Goal: Information Seeking & Learning: Learn about a topic

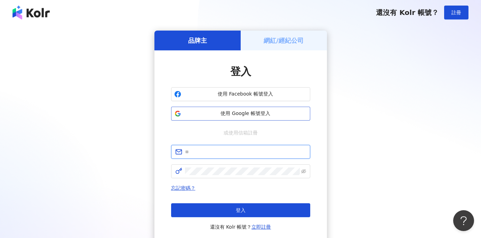
type input "**********"
click at [230, 115] on span "使用 Google 帳號登入" at bounding box center [245, 113] width 123 height 7
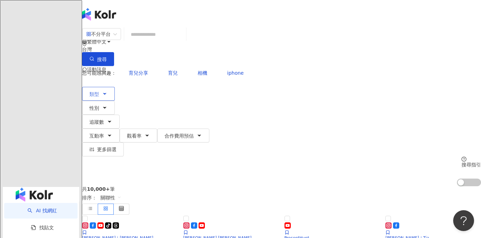
click at [99, 91] on span "類型" at bounding box center [94, 94] width 10 height 6
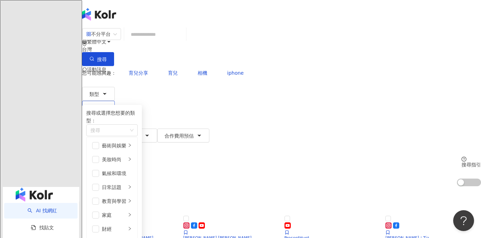
click at [106, 107] on icon "button" at bounding box center [104, 107] width 3 height 1
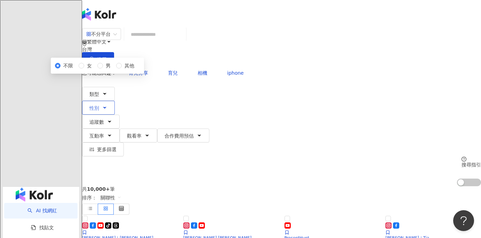
click at [107, 105] on icon "button" at bounding box center [105, 108] width 6 height 6
click at [95, 70] on span "女" at bounding box center [89, 66] width 10 height 8
click at [120, 115] on button "追蹤數" at bounding box center [101, 122] width 38 height 14
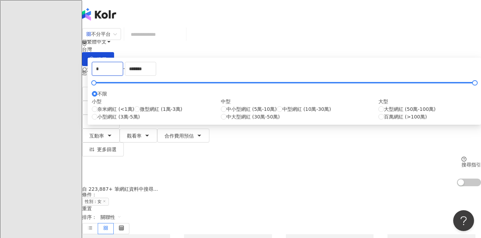
drag, startPoint x: 209, startPoint y: 109, endPoint x: 155, endPoint y: 108, distance: 53.9
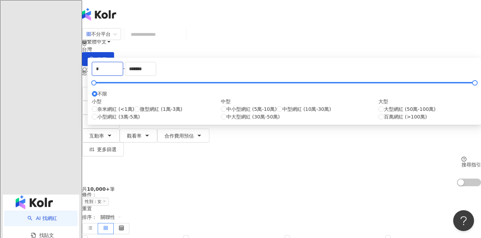
drag, startPoint x: 172, startPoint y: 104, endPoint x: 150, endPoint y: 103, distance: 22.6
type input "*****"
drag, startPoint x: 323, startPoint y: 112, endPoint x: 260, endPoint y: 104, distance: 63.5
click at [260, 104] on div "***** - ******* 不限 小型 奈米網紅 (<1萬) 微型網紅 (1萬-3萬) 小型網紅 (3萬-5萬) 中型 中小型網紅 (5萬-10萬) 中型…" at bounding box center [284, 91] width 385 height 59
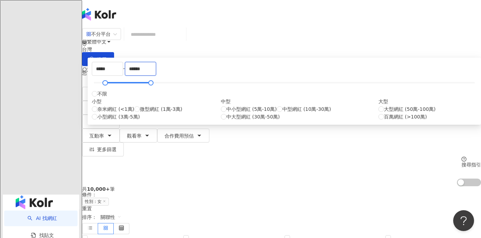
type input "******"
click at [313, 96] on div "***** - ****** 不限 小型 奈米網紅 (<1萬) 微型網紅 (1萬-3萬) 小型網紅 (3萬-5萬) 中型 中小型網紅 (5萬-10萬) 中型網…" at bounding box center [284, 91] width 385 height 59
click at [406, 87] on div "不分平台 台灣 搜尋 您可能感興趣： 育兒分享 育兒 相機 iphone 類型 性別 追蹤數 互動率 觀看率 合作費用預估 更多篩選 不限 女 男 其他 **…" at bounding box center [281, 107] width 399 height 159
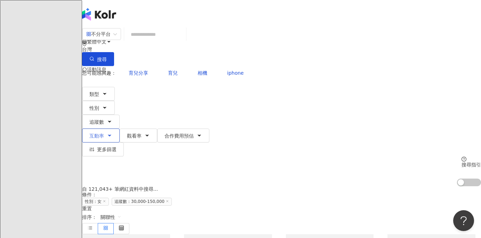
click at [112, 133] on icon "button" at bounding box center [110, 136] width 6 height 6
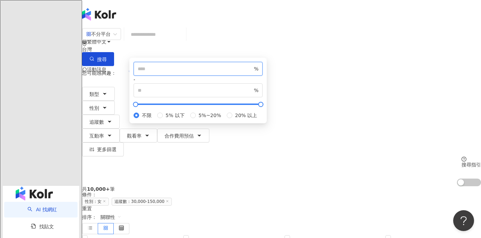
click at [252, 73] on input "*" at bounding box center [195, 69] width 115 height 8
type input "*"
click at [252, 73] on input "*" at bounding box center [195, 69] width 115 height 8
click at [396, 88] on div "不分平台 台灣 搜尋 您可能感興趣： 育兒分享 育兒 相機 iphone 類型 性別 追蹤數 互動率 觀看率 合作費用預估 更多篩選 不限 女 男 其他 **…" at bounding box center [281, 107] width 399 height 159
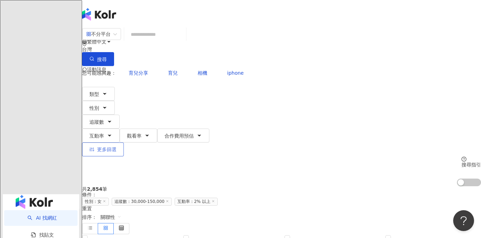
click at [116, 147] on span "更多篩選" at bounding box center [106, 150] width 19 height 6
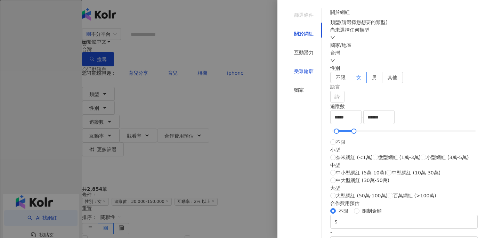
click at [304, 67] on div "受眾輪廓" at bounding box center [303, 71] width 19 height 8
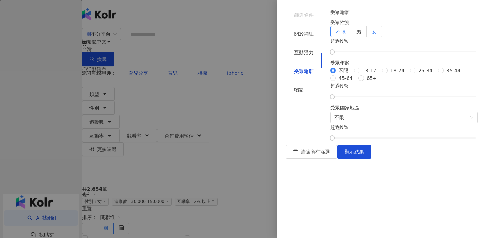
click at [383, 37] on label "女" at bounding box center [375, 31] width 16 height 11
drag, startPoint x: 343, startPoint y: 80, endPoint x: 381, endPoint y: 84, distance: 37.9
click at [397, 54] on div at bounding box center [397, 52] width 4 height 4
click at [399, 54] on div at bounding box center [397, 52] width 4 height 4
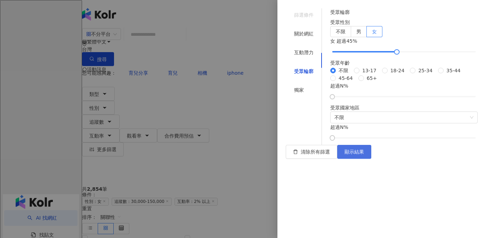
click at [364, 155] on span "顯示結果" at bounding box center [354, 152] width 19 height 6
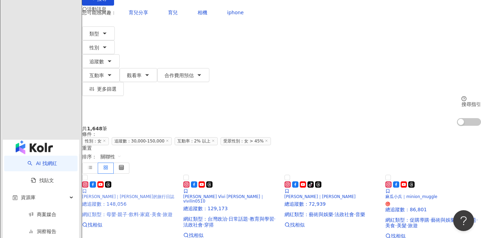
scroll to position [61, 0]
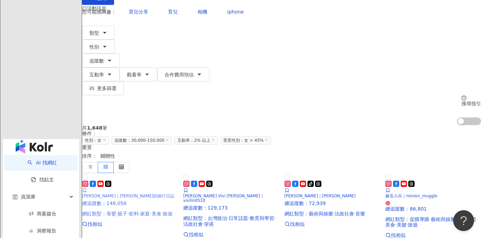
click at [145, 194] on span "Eliza｜Eliza的旅行日誌" at bounding box center [128, 196] width 92 height 5
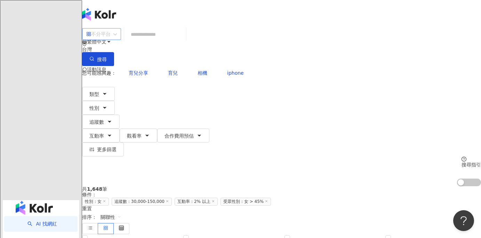
click at [111, 40] on div "不分平台" at bounding box center [98, 34] width 24 height 11
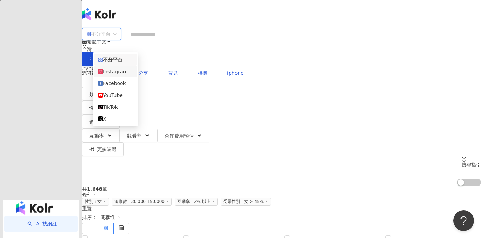
click at [113, 73] on div "Instagram" at bounding box center [115, 72] width 35 height 8
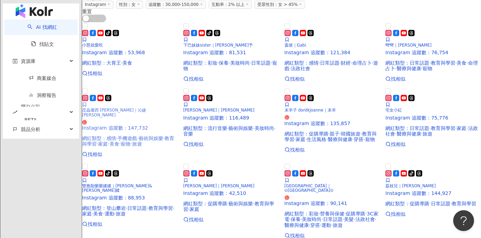
scroll to position [193, 0]
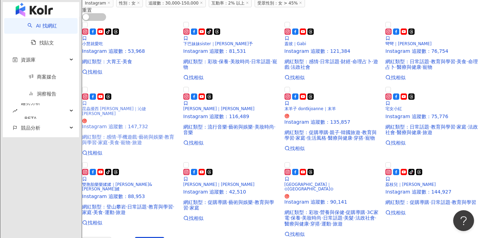
click at [138, 86] on img at bounding box center [130, 86] width 96 height 0
click at [325, 86] on img at bounding box center [332, 86] width 96 height 0
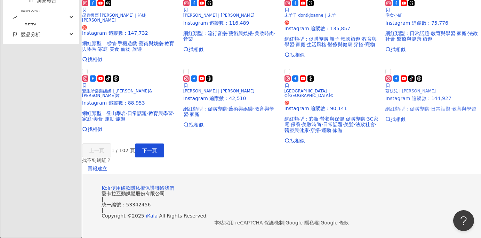
scroll to position [477, 0]
click at [157, 148] on span "下一頁" at bounding box center [149, 151] width 15 height 6
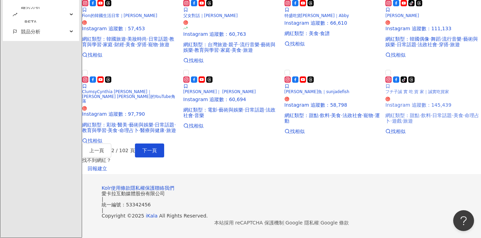
scroll to position [558, 0]
click at [164, 144] on button "下一頁" at bounding box center [149, 151] width 29 height 14
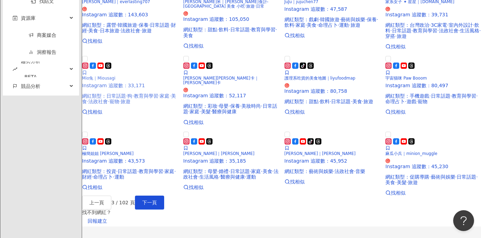
scroll to position [227, 0]
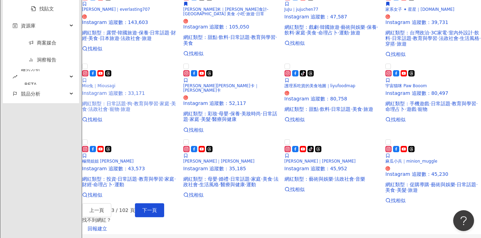
click at [124, 96] on p "Instagram 追蹤數 ： 33,171" at bounding box center [130, 93] width 96 height 6
click at [241, 93] on h5 "Jessica潔西卡｜潔西卡" at bounding box center [231, 88] width 96 height 9
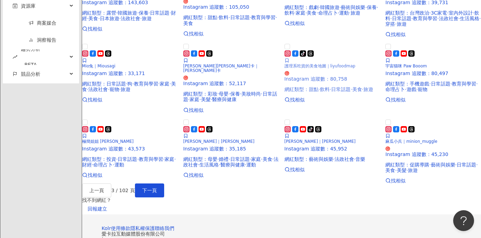
scroll to position [247, 0]
click at [322, 68] on span "護理系吃貨的美食地圖｜liyufoodmap" at bounding box center [319, 65] width 71 height 5
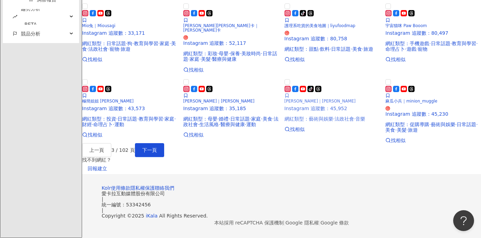
scroll to position [415, 0]
click at [417, 111] on div at bounding box center [433, 109] width 96 height 6
click at [157, 153] on span "下一頁" at bounding box center [149, 150] width 15 height 6
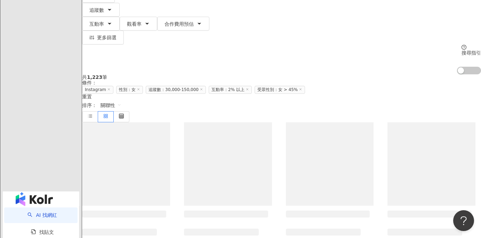
scroll to position [59, 0]
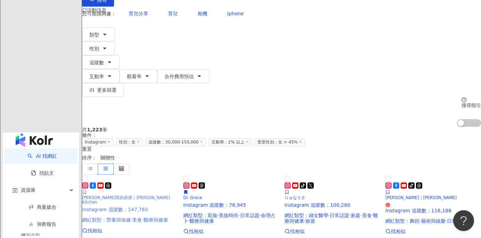
click at [122, 195] on span "蘿潔塔的廚房｜Rosalina's Kitchen" at bounding box center [126, 199] width 88 height 9
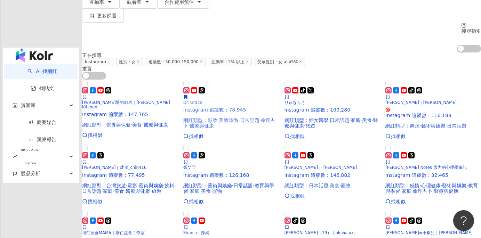
scroll to position [49, 0]
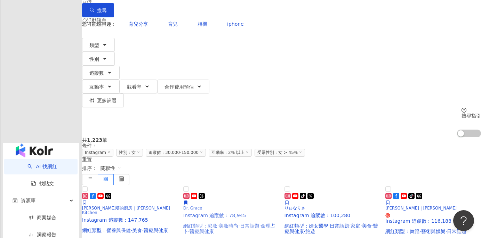
click at [241, 185] on img at bounding box center [231, 185] width 96 height 0
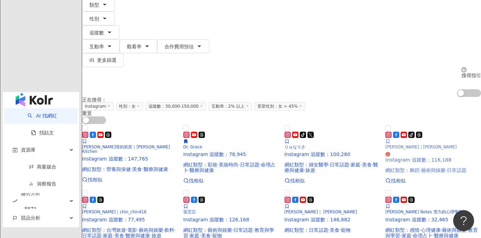
scroll to position [71, 0]
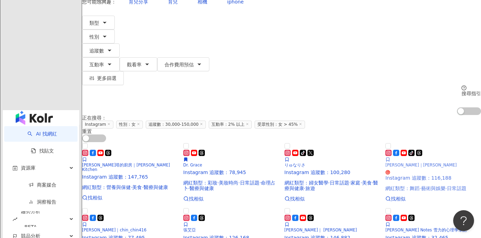
click at [406, 163] on span "淇淇KiKi｜許媁淇" at bounding box center [420, 165] width 71 height 5
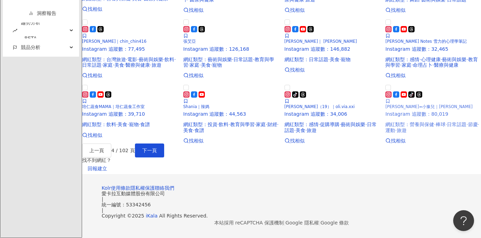
scroll to position [411, 0]
click at [164, 158] on button "下一頁" at bounding box center [149, 151] width 29 height 14
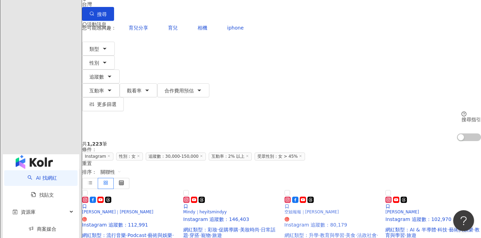
scroll to position [53, 0]
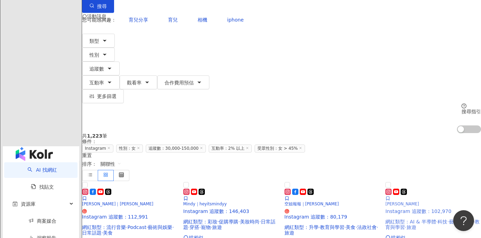
click at [415, 189] on div "Lillian Chiu Instagram 追蹤數 ： 102,970 網紅類型 ： AI & 半導體 · 科技 · 藝術與娛樂 · 教育與學習 · 旅遊" at bounding box center [433, 210] width 96 height 42
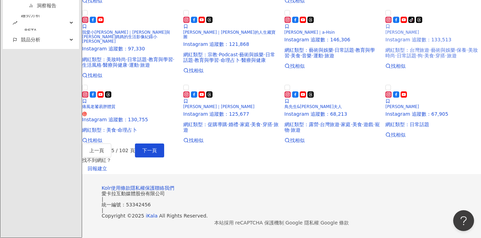
scroll to position [391, 0]
click at [321, 117] on p "Instagram 追蹤數 ： 68,213" at bounding box center [332, 114] width 96 height 6
click at [157, 148] on span "下一頁" at bounding box center [149, 151] width 15 height 6
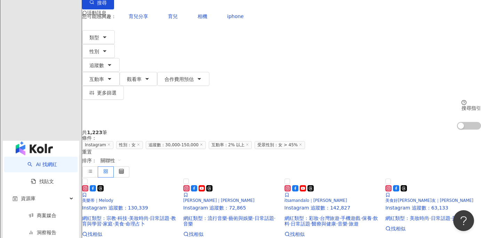
scroll to position [57, 0]
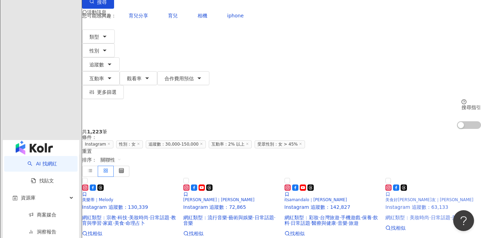
click at [427, 177] on img at bounding box center [433, 177] width 96 height 0
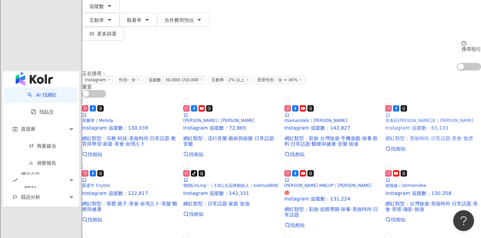
scroll to position [49, 0]
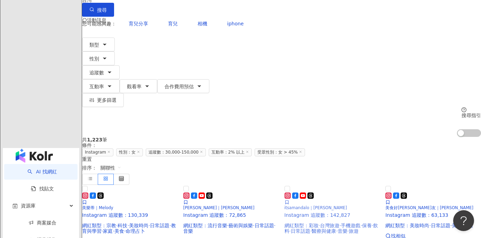
click at [329, 206] on span "itsamandalo｜Amanda Lo" at bounding box center [315, 208] width 63 height 5
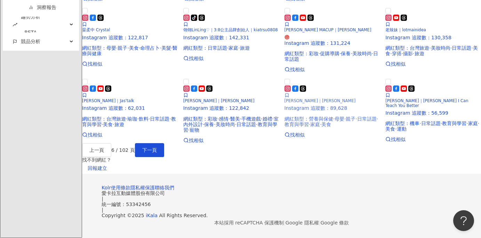
scroll to position [364, 0]
click at [148, 78] on img at bounding box center [130, 78] width 96 height 0
click at [164, 143] on button "下一頁" at bounding box center [149, 150] width 29 height 14
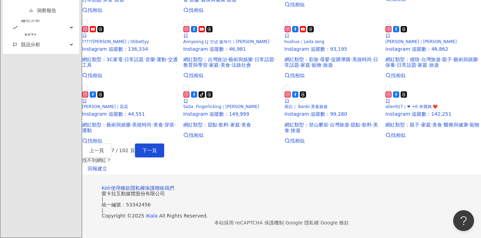
scroll to position [489, 0]
click at [157, 148] on span "下一頁" at bounding box center [149, 151] width 15 height 6
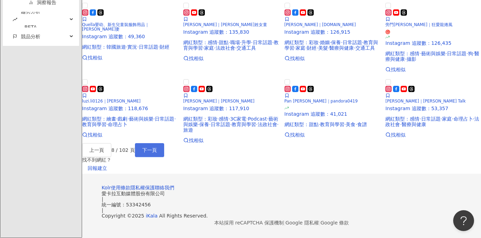
scroll to position [491, 0]
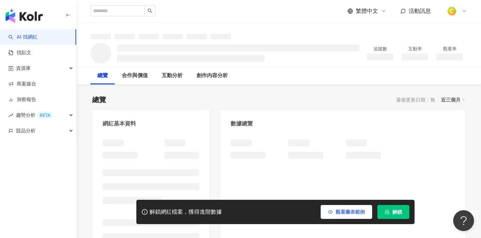
click at [338, 213] on span "觀看圖表範例" at bounding box center [350, 212] width 29 height 6
click at [338, 213] on button "觀看圖表範例" at bounding box center [346, 212] width 51 height 14
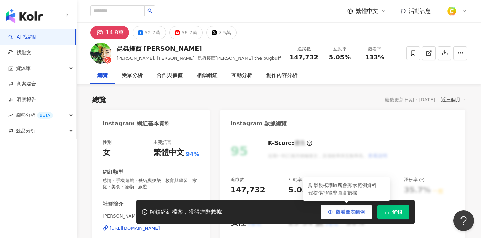
click at [342, 212] on span "觀看圖表範例" at bounding box center [350, 212] width 29 height 6
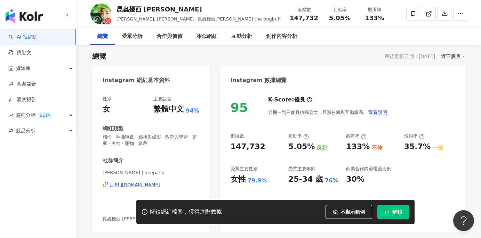
scroll to position [141, 0]
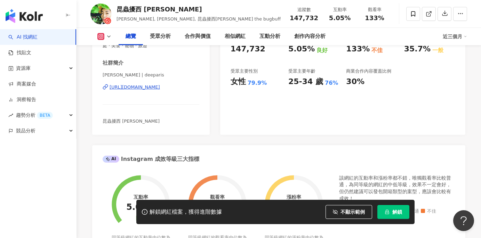
click at [129, 85] on div "https://www.instagram.com/deeparis/" at bounding box center [135, 87] width 50 height 6
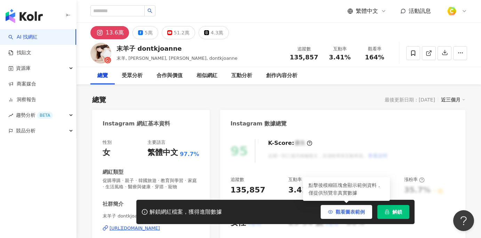
click at [349, 214] on span "觀看圖表範例" at bounding box center [350, 212] width 29 height 6
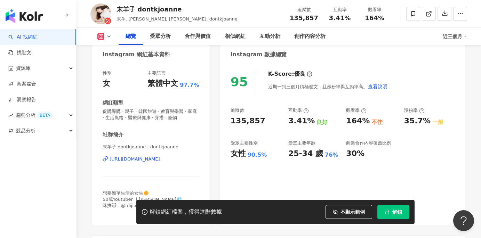
scroll to position [80, 0]
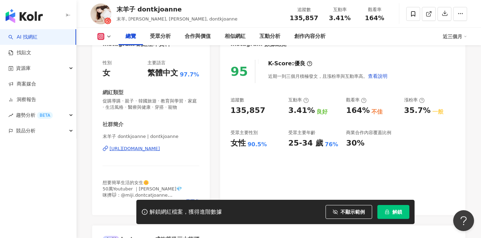
click at [158, 148] on div "https://www.instagram.com/dontkjoanne/" at bounding box center [135, 149] width 50 height 6
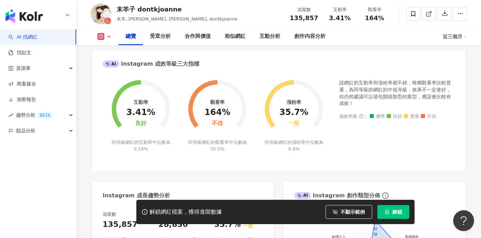
scroll to position [189, 0]
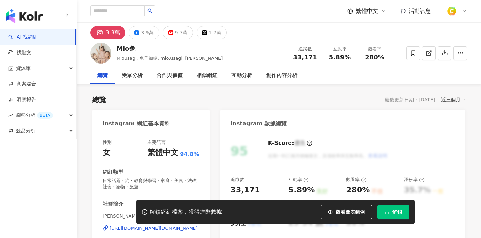
drag, startPoint x: 346, startPoint y: 213, endPoint x: 271, endPoint y: 124, distance: 116.4
click at [345, 213] on span "觀看圖表範例" at bounding box center [350, 212] width 29 height 6
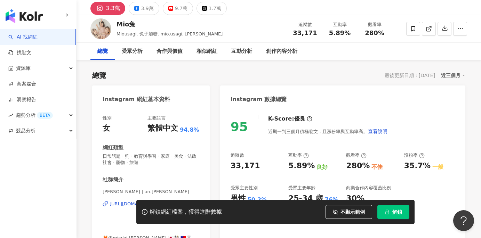
scroll to position [31, 0]
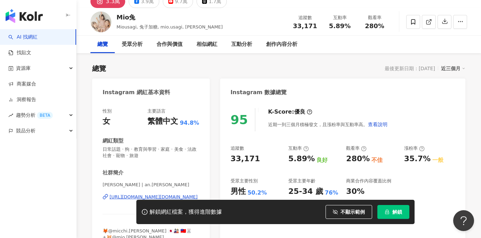
click at [161, 194] on div "https://www.instagram.com/an.sato/" at bounding box center [154, 197] width 88 height 6
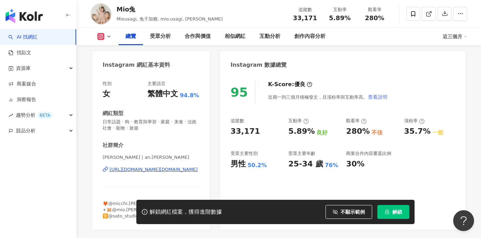
scroll to position [0, 0]
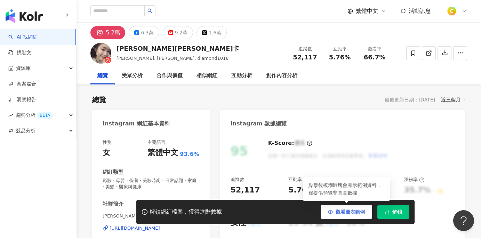
click at [349, 210] on span "觀看圖表範例" at bounding box center [350, 212] width 29 height 6
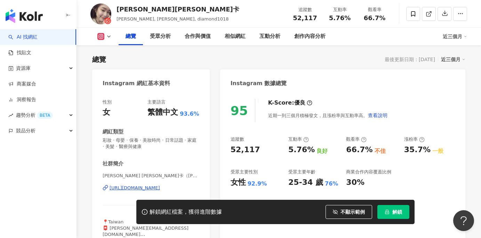
scroll to position [44, 0]
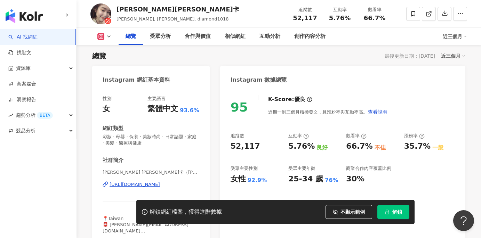
click at [160, 183] on div "https://www.instagram.com/diamond1018/" at bounding box center [135, 185] width 50 height 6
drag, startPoint x: 116, startPoint y: 7, endPoint x: 159, endPoint y: 9, distance: 42.1
click at [159, 9] on div "Jessica潔西卡" at bounding box center [177, 9] width 123 height 9
copy div "Jessica潔西卡"
drag, startPoint x: 294, startPoint y: 18, endPoint x: 322, endPoint y: 16, distance: 28.3
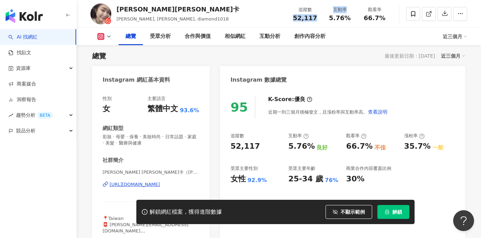
click at [322, 16] on div "追蹤數 52,117 互動率 5.76% 觀看率 66.7%" at bounding box center [340, 13] width 104 height 21
copy div "52,117 互動率"
drag, startPoint x: 331, startPoint y: 17, endPoint x: 353, endPoint y: 20, distance: 22.4
click at [353, 20] on div "互動率 5.76%" at bounding box center [339, 13] width 35 height 15
copy span "5.76%"
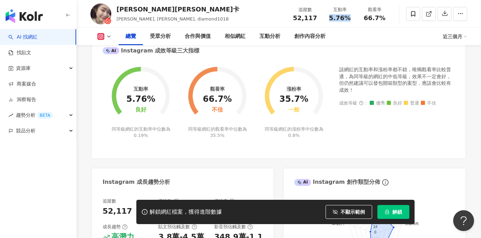
scroll to position [118, 0]
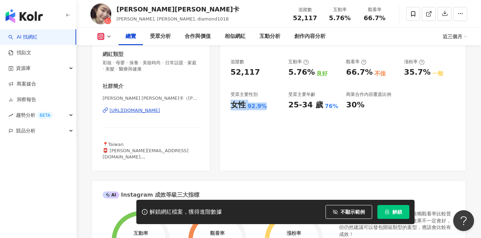
drag, startPoint x: 229, startPoint y: 103, endPoint x: 264, endPoint y: 105, distance: 35.5
click at [264, 105] on div "95 K-Score : 優良 近期一到三個月積極發文，且漲粉率與互動率高。 查看說明 追蹤數 52,117 互動率 5.76% 良好 觀看率 66.7% 不…" at bounding box center [342, 93] width 245 height 156
click at [236, 114] on div "95 K-Score : 優良 近期一到三個月積極發文，且漲粉率與互動率高。 查看說明 追蹤數 52,117 互動率 5.76% 良好 觀看率 66.7% 不…" at bounding box center [342, 93] width 245 height 156
drag, startPoint x: 233, startPoint y: 104, endPoint x: 273, endPoint y: 105, distance: 40.0
click at [273, 105] on div "女性 92.9%" at bounding box center [256, 105] width 51 height 11
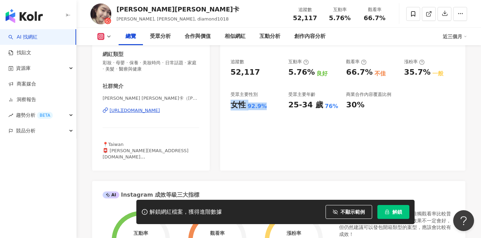
copy div "女性 92.9%"
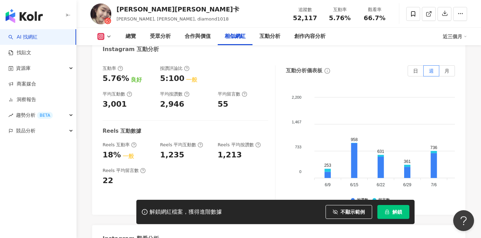
scroll to position [1354, 0]
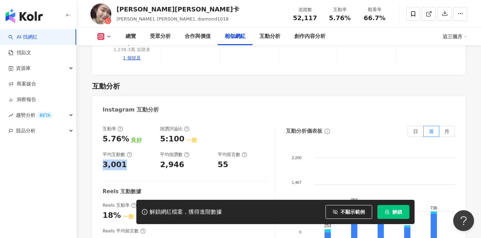
drag, startPoint x: 102, startPoint y: 156, endPoint x: 129, endPoint y: 155, distance: 27.1
click at [129, 155] on div "互動率 5.76% 良好 按讚評論比 5:100 一般 平均互動數 3,001 平均按讚數 2,946 平均留言數 55 Reels 互動數據 Reels 互…" at bounding box center [278, 197] width 373 height 156
copy div "3,001"
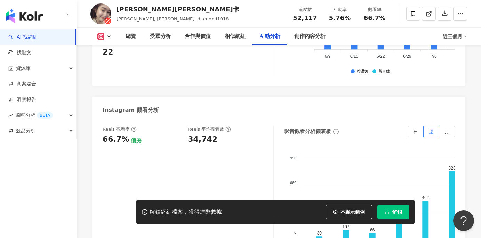
scroll to position [1395, 0]
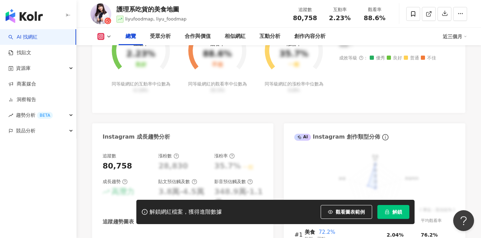
scroll to position [185, 0]
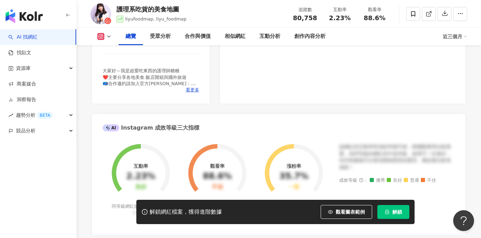
click at [336, 210] on span "觀看圖表範例" at bounding box center [350, 212] width 29 height 6
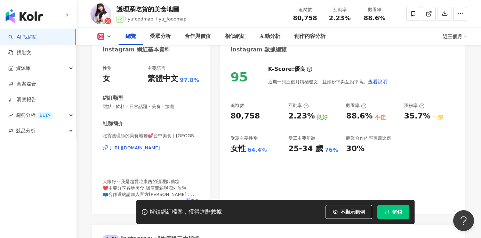
scroll to position [74, 0]
click at [160, 148] on div "[URL][DOMAIN_NAME]" at bounding box center [135, 148] width 50 height 6
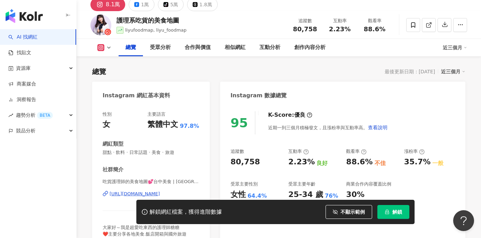
scroll to position [28, 0]
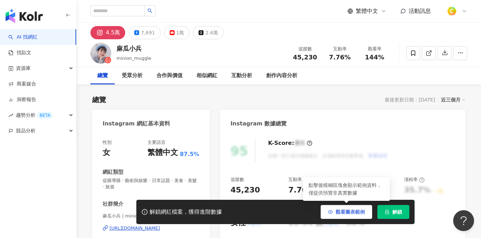
click at [338, 217] on button "觀看圖表範例" at bounding box center [346, 212] width 51 height 14
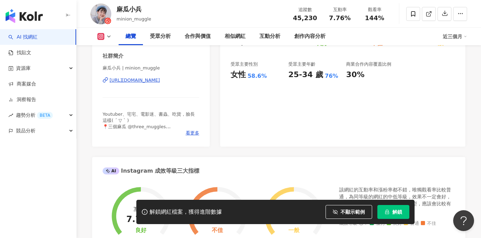
scroll to position [170, 0]
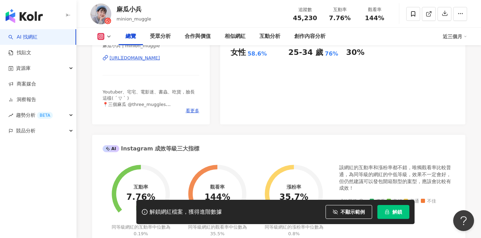
click at [156, 56] on div "[URL][DOMAIN_NAME]" at bounding box center [135, 58] width 50 height 6
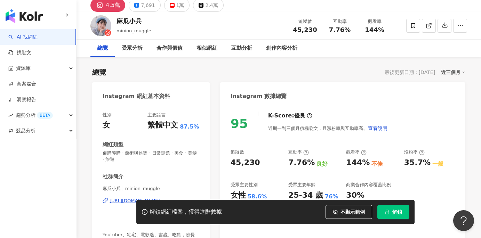
scroll to position [0, 0]
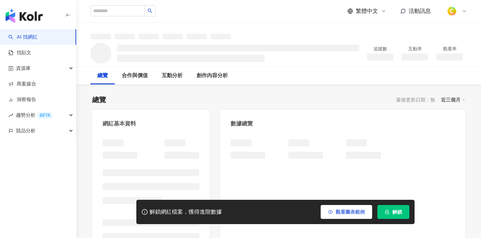
click at [332, 209] on button "觀看圖表範例" at bounding box center [346, 212] width 51 height 14
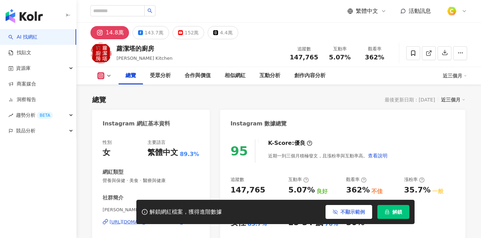
scroll to position [88, 0]
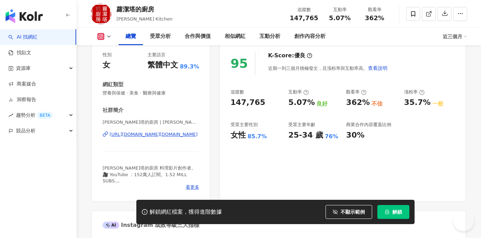
click at [166, 135] on div "https://www.instagram.com/rosalina.kitchen/" at bounding box center [154, 134] width 88 height 6
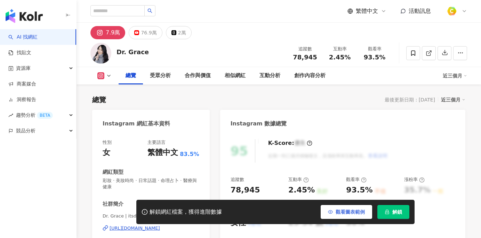
drag, startPoint x: 341, startPoint y: 212, endPoint x: 104, endPoint y: 132, distance: 250.2
click at [341, 212] on span "觀看圖表範例" at bounding box center [350, 212] width 29 height 6
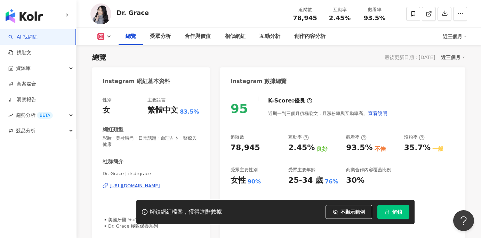
scroll to position [71, 0]
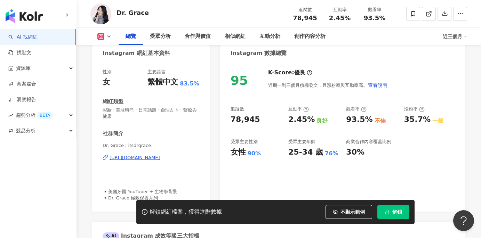
click at [160, 159] on div "[URL][DOMAIN_NAME]" at bounding box center [135, 158] width 50 height 6
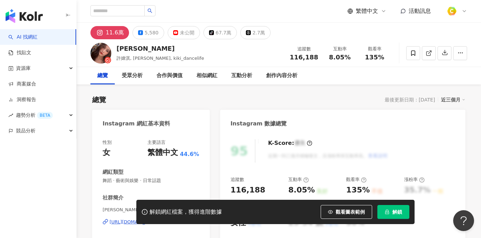
click at [337, 212] on span "觀看圖表範例" at bounding box center [350, 212] width 29 height 6
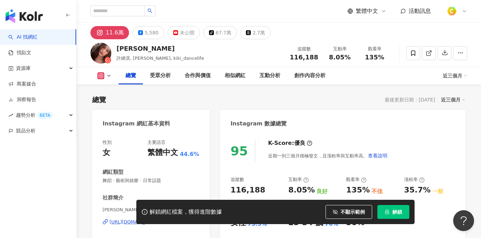
click at [153, 219] on div "https://www.instagram.com/kikiweihsu/" at bounding box center [135, 222] width 50 height 6
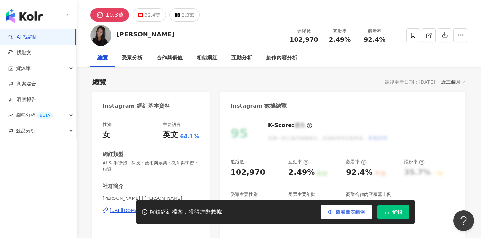
scroll to position [18, 0]
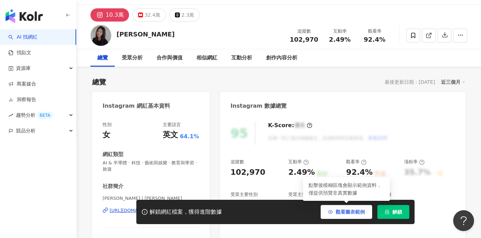
click at [347, 214] on span "觀看圖表範例" at bounding box center [350, 212] width 29 height 6
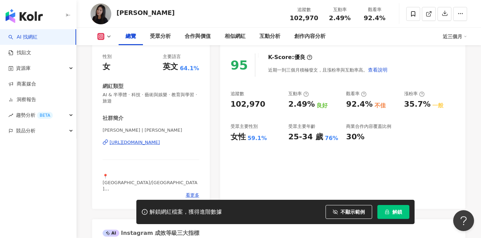
scroll to position [102, 0]
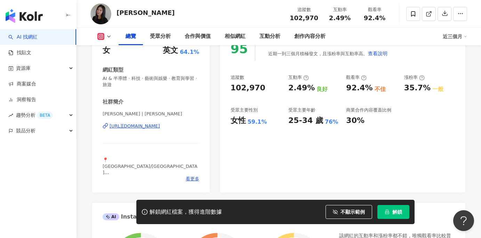
click at [160, 125] on div "https://www.instagram.com/lillian__chiu/" at bounding box center [135, 126] width 50 height 6
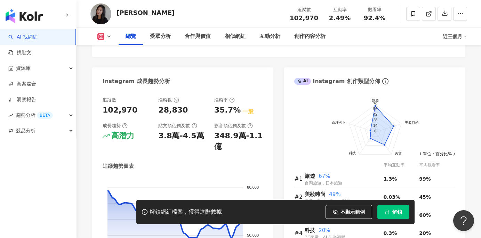
scroll to position [339, 0]
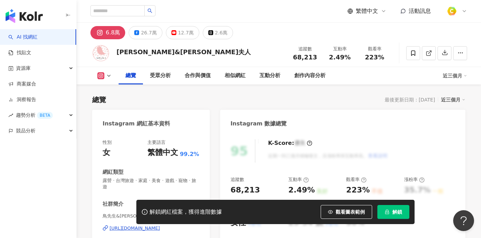
scroll to position [112, 0]
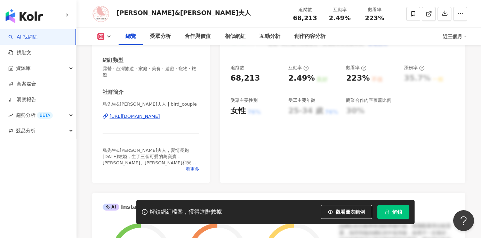
click at [160, 113] on div "https://www.instagram.com/bird_couple/" at bounding box center [135, 116] width 50 height 6
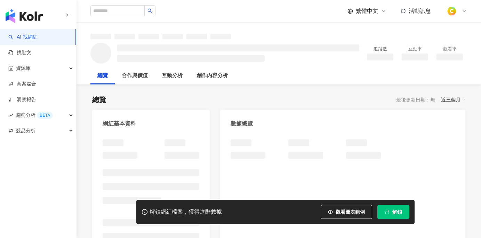
scroll to position [119, 0]
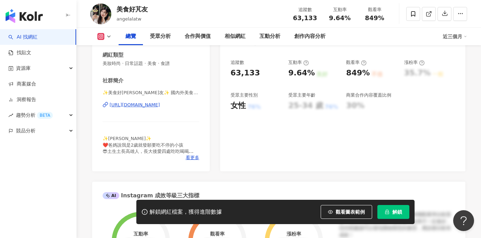
click at [336, 207] on button "觀看圖表範例" at bounding box center [346, 212] width 51 height 14
click at [160, 106] on div "https://www.instagram.com/angelalatw/" at bounding box center [135, 105] width 50 height 6
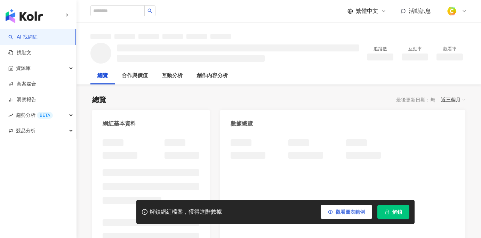
click at [334, 210] on button "觀看圖表範例" at bounding box center [346, 212] width 51 height 14
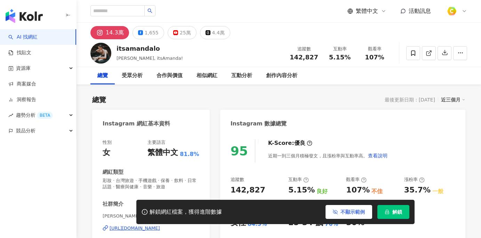
click at [160, 225] on div "[URL][DOMAIN_NAME]" at bounding box center [135, 228] width 50 height 6
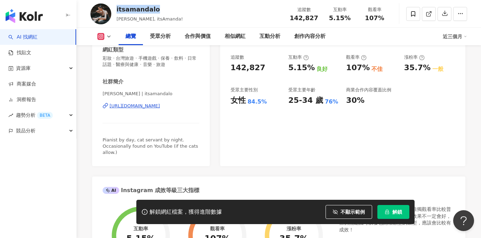
drag, startPoint x: 116, startPoint y: 8, endPoint x: 163, endPoint y: 11, distance: 46.8
click at [163, 11] on div "itsamandalo" at bounding box center [149, 9] width 66 height 9
click at [117, 18] on span "Amanda Lo, itsAmanda!" at bounding box center [149, 18] width 66 height 5
drag, startPoint x: 117, startPoint y: 18, endPoint x: 139, endPoint y: 19, distance: 22.6
click at [139, 19] on span "Amanda Lo, itsAmanda!" at bounding box center [149, 18] width 66 height 5
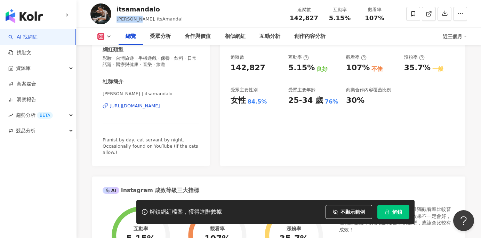
copy span "Amanda Lo"
drag, startPoint x: 285, startPoint y: 17, endPoint x: 317, endPoint y: 17, distance: 32.7
click at [318, 17] on div "itsamandalo Amanda Lo, itsAmanda! 追蹤數 142,827 互動率 5.15% 觀看率 107%" at bounding box center [279, 13] width 404 height 27
copy span "142,827"
drag, startPoint x: 283, startPoint y: 63, endPoint x: 303, endPoint y: 64, distance: 20.2
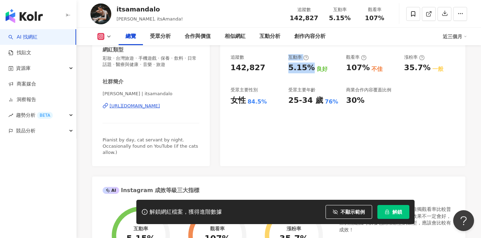
click at [307, 64] on div "追蹤數 142,827 互動率 5.15% 良好 觀看率 107% 不佳 漲粉率 35.7% 一般 受眾主要性別 女性 84.5% 受眾主要年齡 25-34 …" at bounding box center [343, 79] width 224 height 51
click at [283, 72] on div "追蹤數 142,827 互動率 5.15% 良好 觀看率 107% 不佳 漲粉率 35.7% 一般 受眾主要性別 女性 84.5% 受眾主要年齡 25-34 …" at bounding box center [343, 79] width 224 height 51
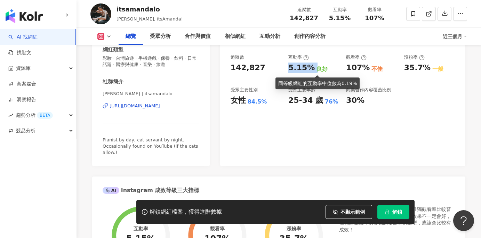
drag, startPoint x: 288, startPoint y: 69, endPoint x: 314, endPoint y: 70, distance: 26.1
click at [314, 70] on div "5.15% 良好" at bounding box center [313, 68] width 51 height 11
copy div "5.15%"
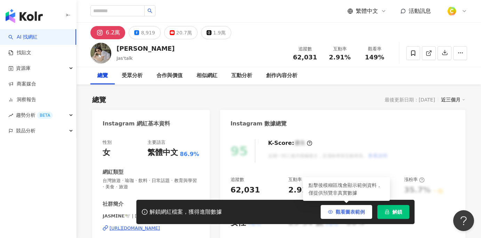
click at [349, 212] on span "觀看圖表範例" at bounding box center [350, 212] width 29 height 6
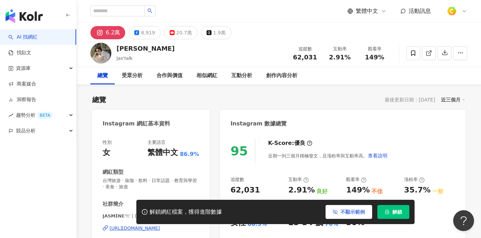
click at [349, 210] on span "不顯示範例" at bounding box center [352, 212] width 24 height 6
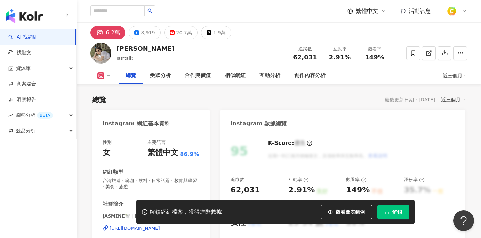
scroll to position [124, 0]
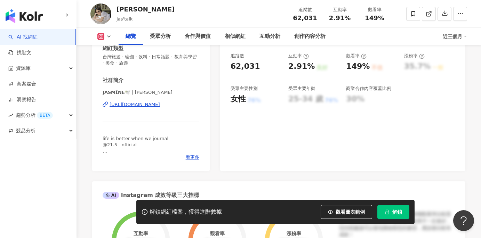
click at [160, 105] on div "[URL][DOMAIN_NAME]" at bounding box center [135, 105] width 50 height 6
